Goal: Navigation & Orientation: Find specific page/section

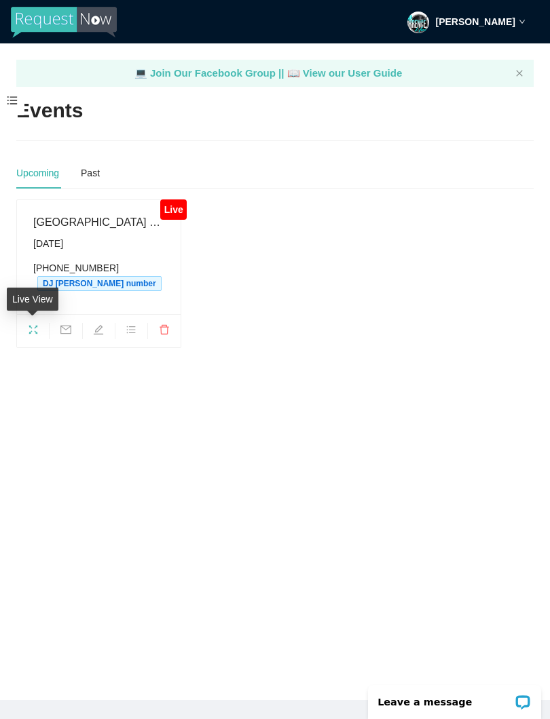
click at [35, 332] on icon "fullscreen" at bounding box center [33, 329] width 11 height 11
